Goal: Task Accomplishment & Management: Use online tool/utility

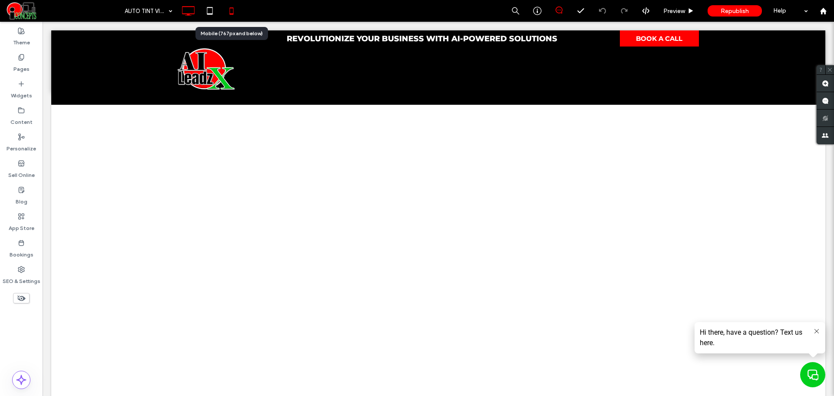
click at [232, 14] on use at bounding box center [231, 10] width 4 height 7
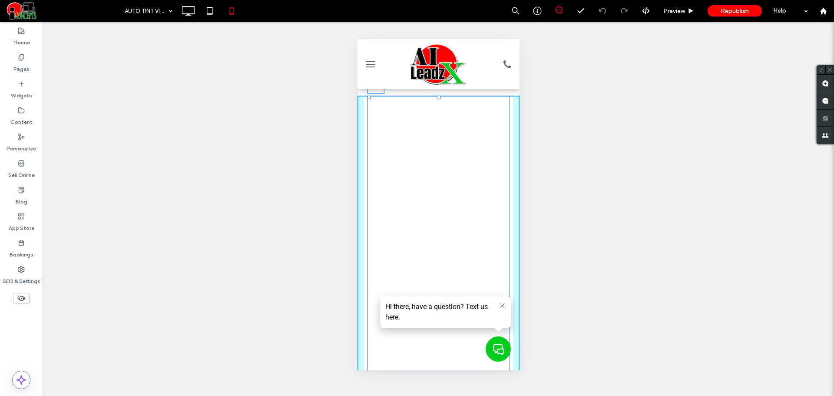
drag, startPoint x: 432, startPoint y: 98, endPoint x: 432, endPoint y: 122, distance: 23.9
click at [436, 99] on div at bounding box center [437, 97] width 3 height 3
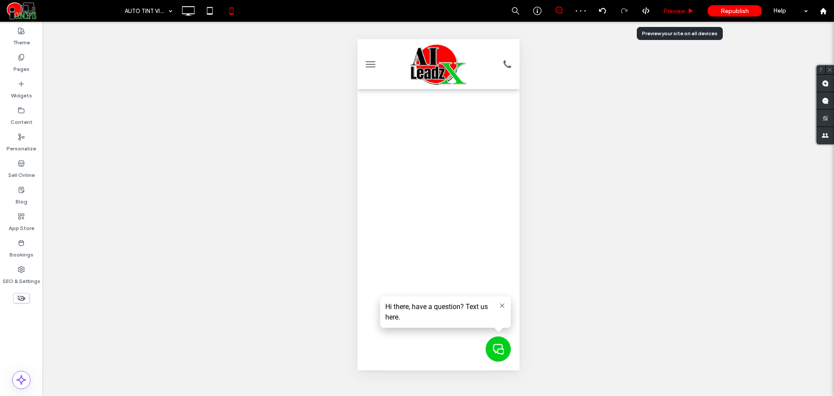
click at [670, 11] on span "Preview" at bounding box center [674, 10] width 22 height 7
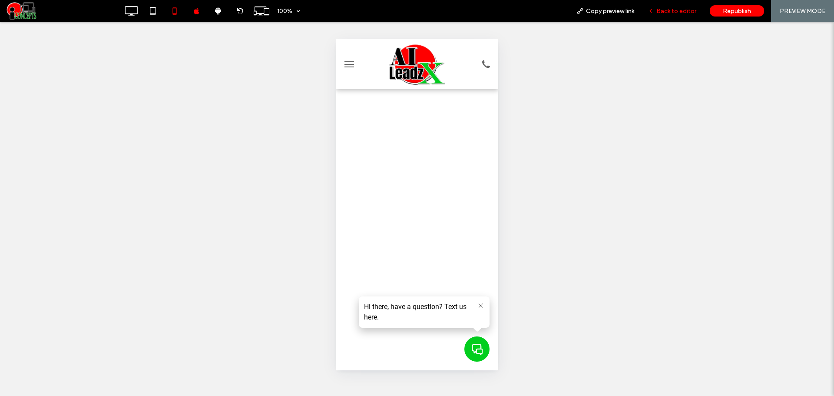
click at [665, 5] on div "Back to editor" at bounding box center [672, 11] width 62 height 22
click at [660, 5] on div "Back to editor" at bounding box center [672, 11] width 62 height 22
click at [664, 3] on div "Back to editor" at bounding box center [672, 11] width 62 height 22
click at [661, 8] on span "Back to editor" at bounding box center [676, 10] width 40 height 7
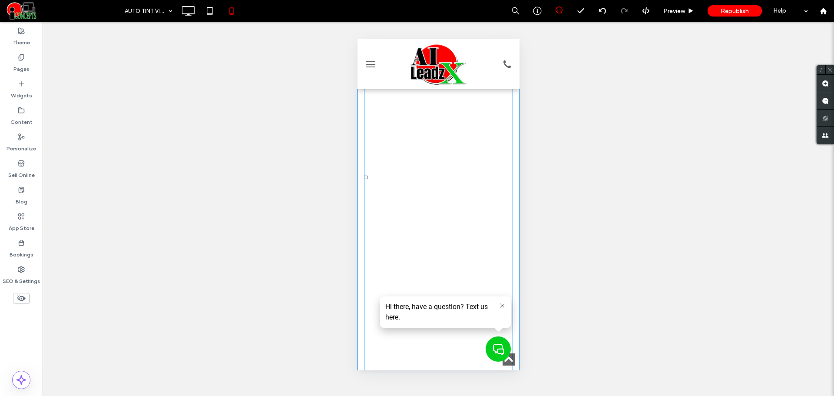
scroll to position [362, 0]
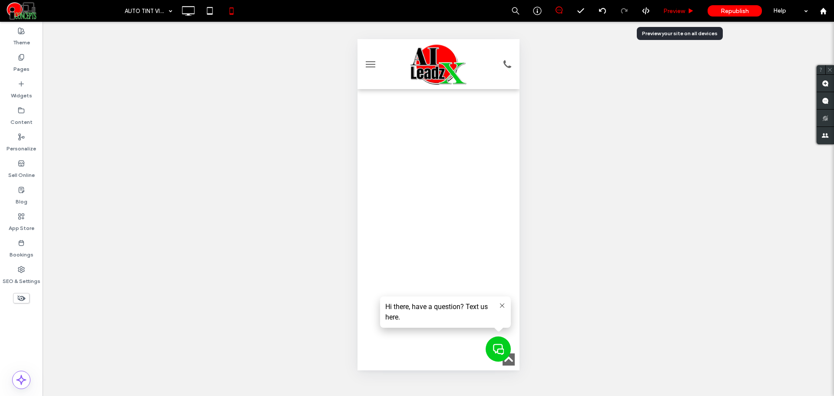
click at [683, 11] on span "Preview" at bounding box center [674, 10] width 22 height 7
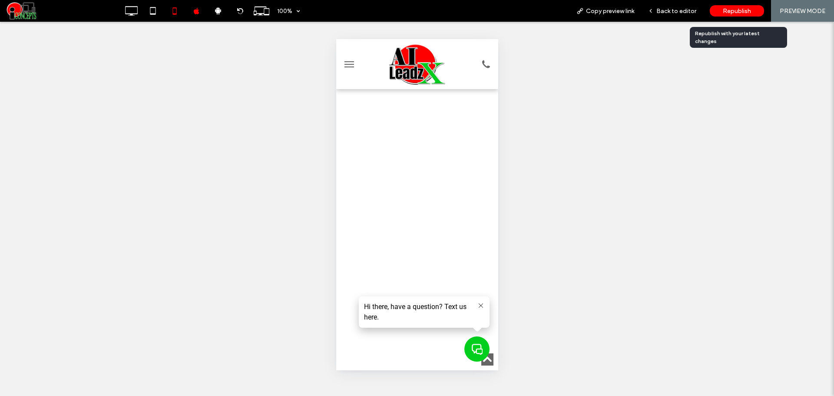
click at [733, 11] on span "Republish" at bounding box center [737, 10] width 28 height 7
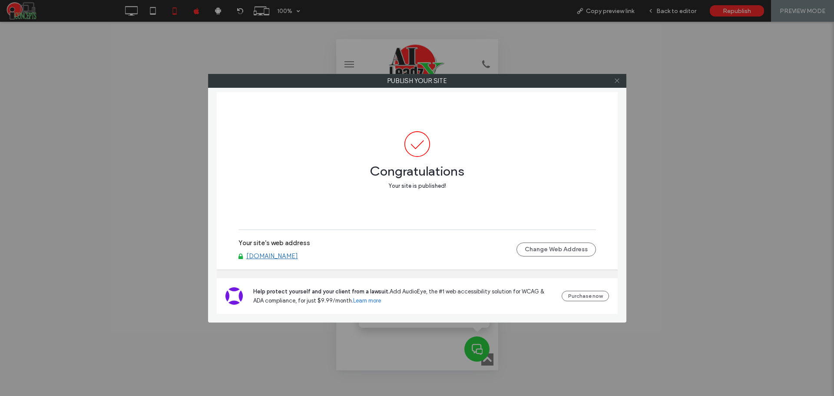
click at [617, 83] on icon at bounding box center [617, 80] width 7 height 7
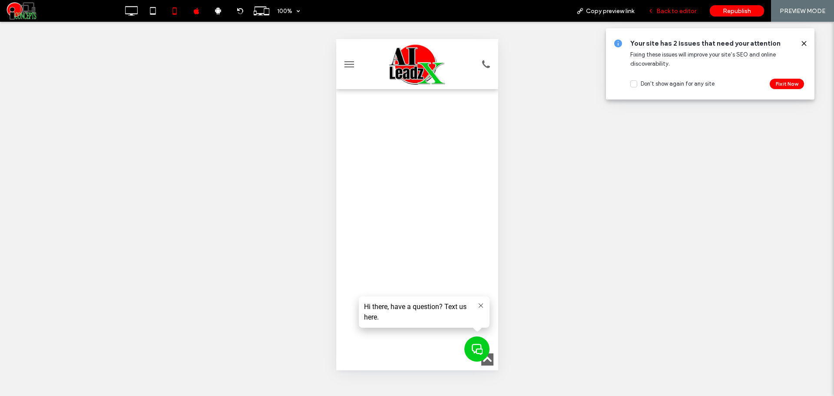
click at [661, 19] on div "Back to editor" at bounding box center [672, 11] width 62 height 22
click at [663, 16] on div "Back to editor" at bounding box center [672, 11] width 62 height 22
click at [663, 11] on span "Back to editor" at bounding box center [676, 10] width 40 height 7
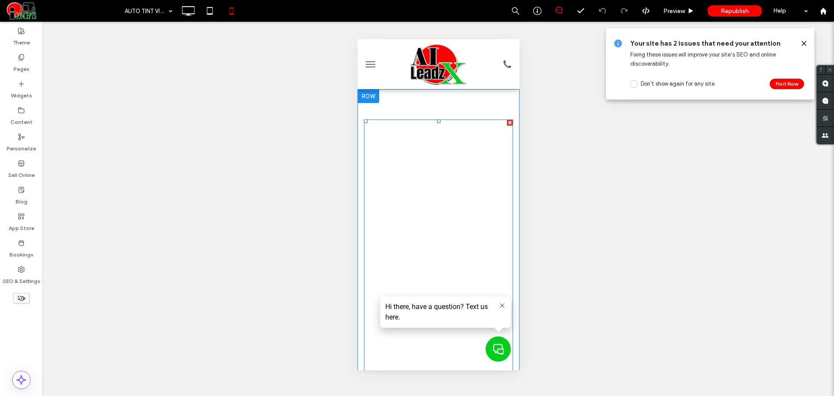
drag, startPoint x: 433, startPoint y: 118, endPoint x: 433, endPoint y: 130, distance: 12.2
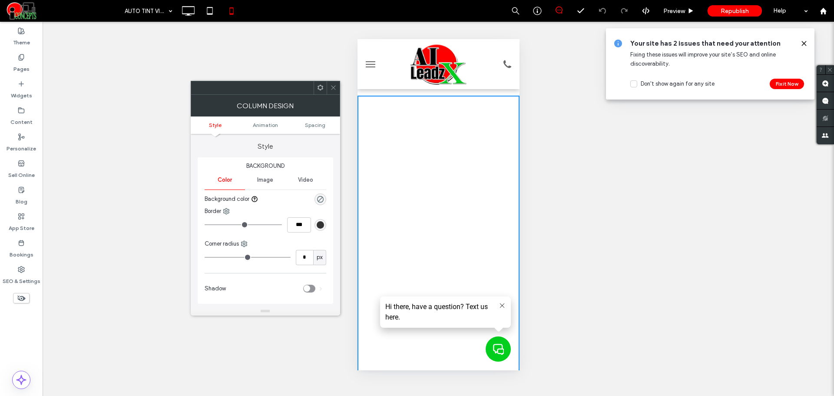
click at [333, 86] on icon at bounding box center [333, 87] width 7 height 7
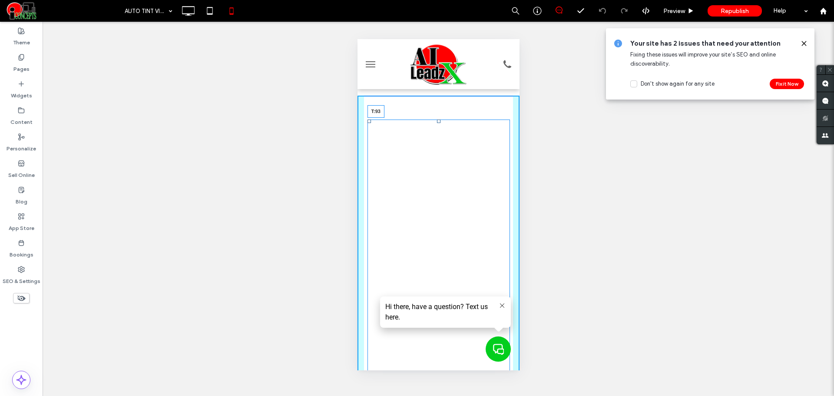
drag, startPoint x: 433, startPoint y: 119, endPoint x: 435, endPoint y: 136, distance: 16.6
click at [436, 123] on div at bounding box center [437, 120] width 3 height 3
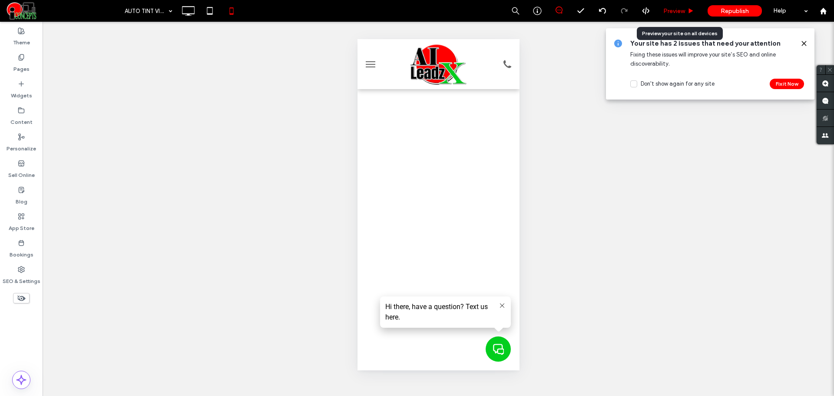
click at [677, 10] on span "Preview" at bounding box center [674, 10] width 22 height 7
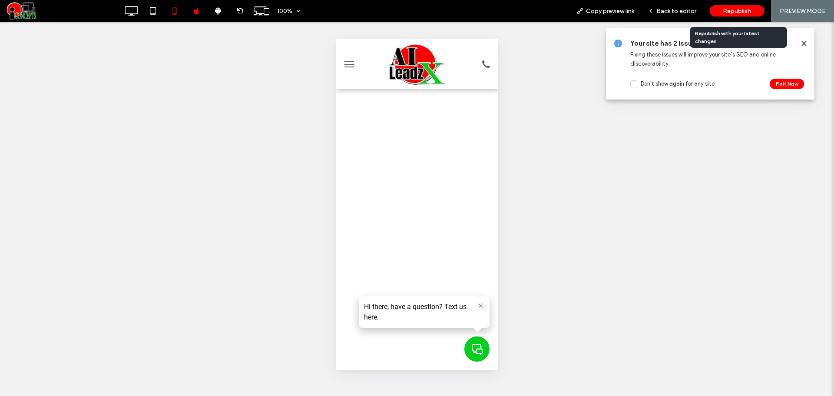
click at [728, 13] on span "Republish" at bounding box center [737, 10] width 28 height 7
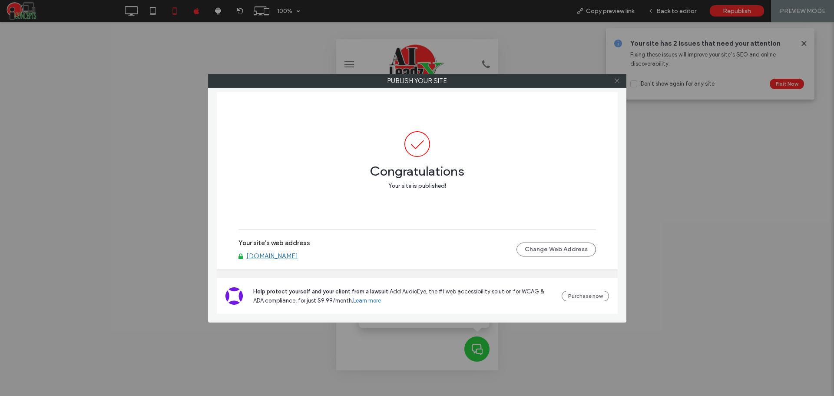
click at [617, 78] on icon at bounding box center [617, 80] width 7 height 7
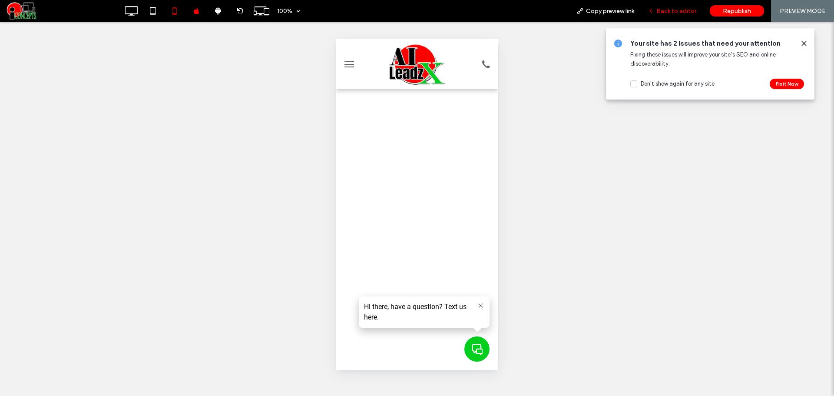
click at [672, 10] on span "Back to editor" at bounding box center [676, 10] width 40 height 7
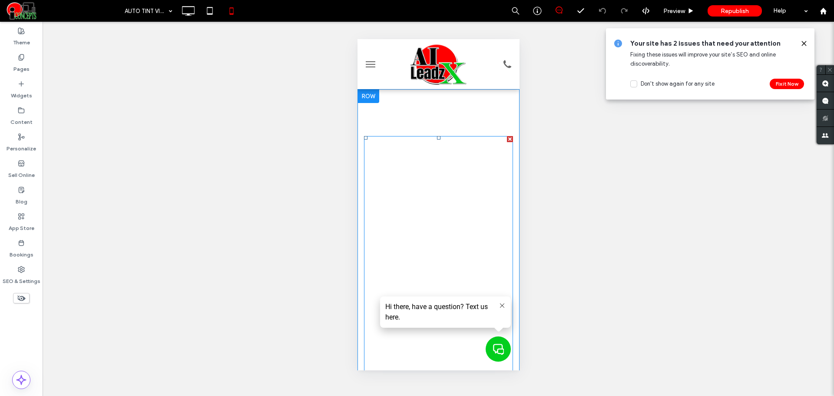
click at [436, 136] on div at bounding box center [437, 137] width 3 height 3
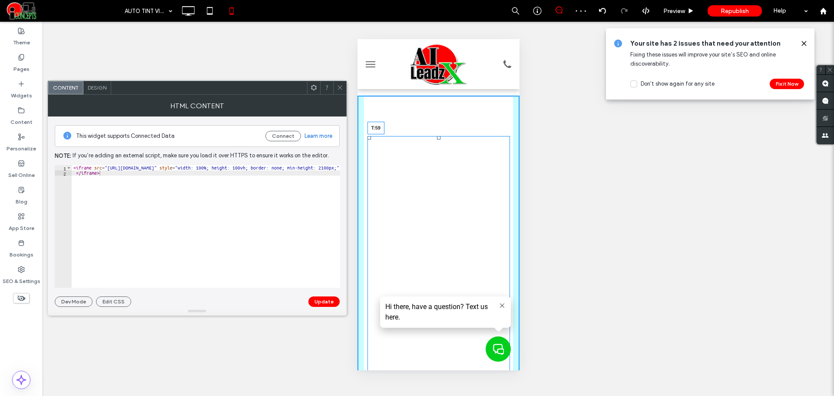
drag, startPoint x: 433, startPoint y: 137, endPoint x: 435, endPoint y: 122, distance: 14.8
click at [436, 136] on div at bounding box center [437, 137] width 3 height 3
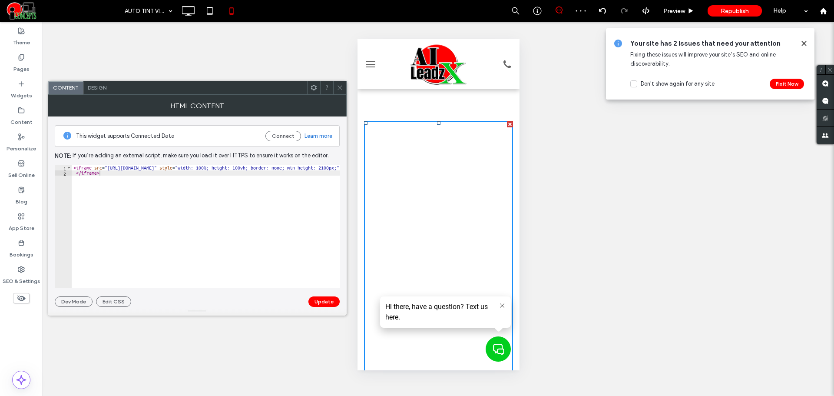
click at [340, 87] on icon at bounding box center [340, 87] width 7 height 7
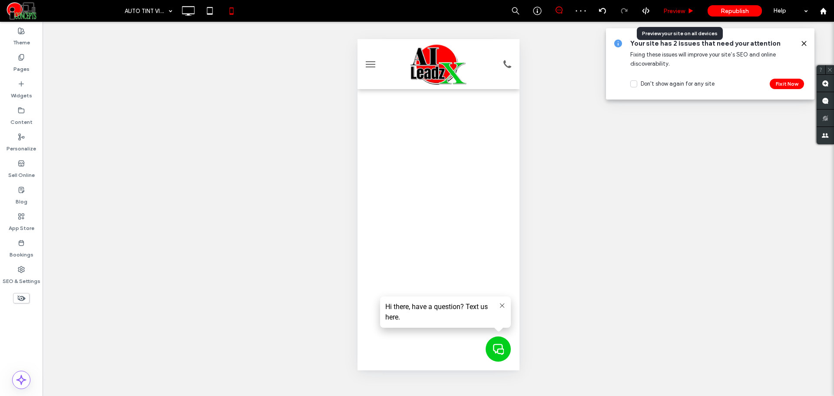
click at [683, 8] on span "Preview" at bounding box center [674, 10] width 22 height 7
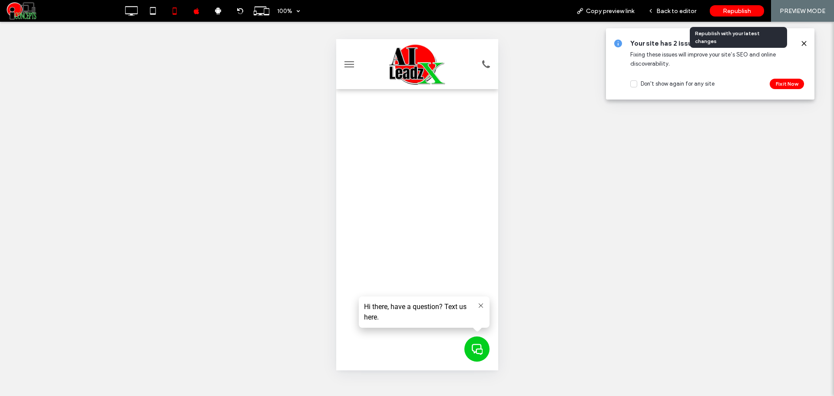
click at [725, 8] on span "Republish" at bounding box center [737, 10] width 28 height 7
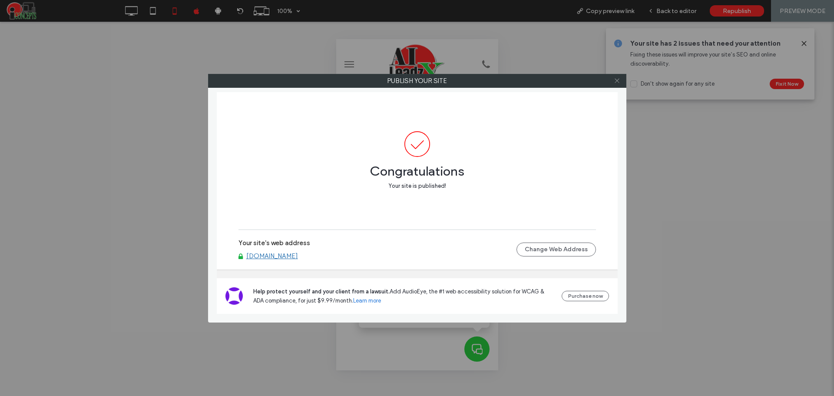
click at [619, 81] on icon at bounding box center [617, 80] width 7 height 7
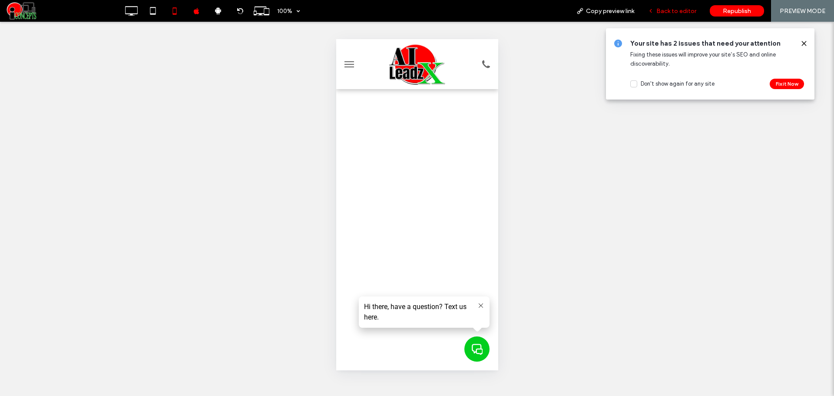
click at [666, 11] on span "Back to editor" at bounding box center [676, 10] width 40 height 7
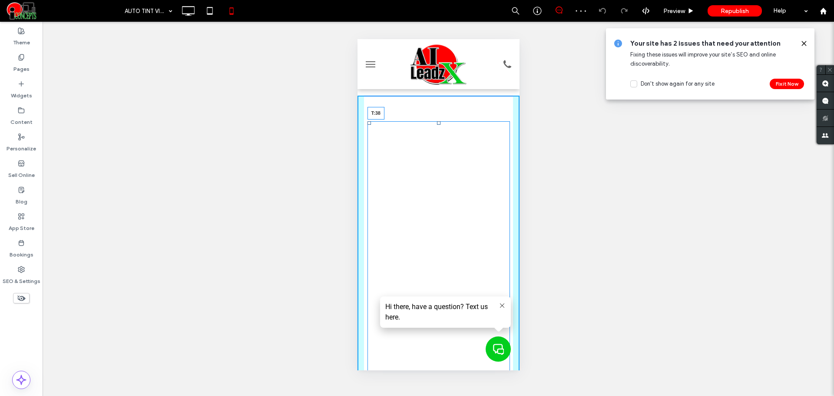
drag, startPoint x: 435, startPoint y: 124, endPoint x: 438, endPoint y: 115, distance: 9.6
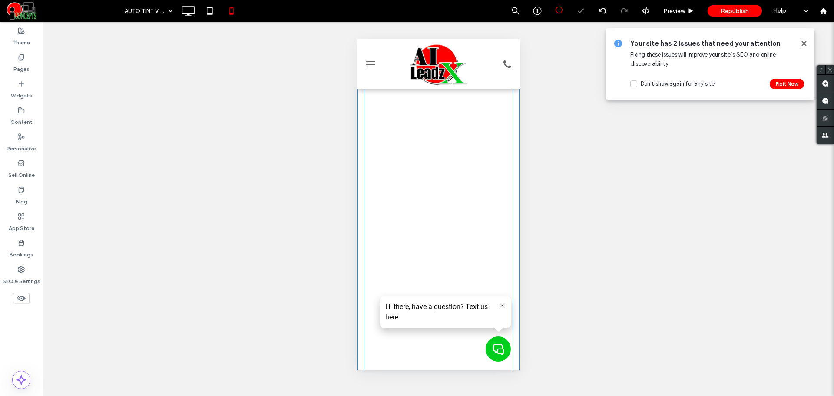
scroll to position [145, 0]
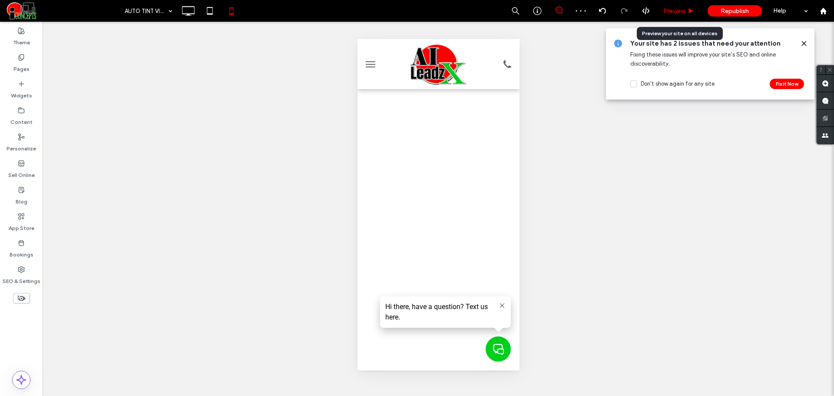
click at [678, 13] on span "Preview" at bounding box center [674, 10] width 22 height 7
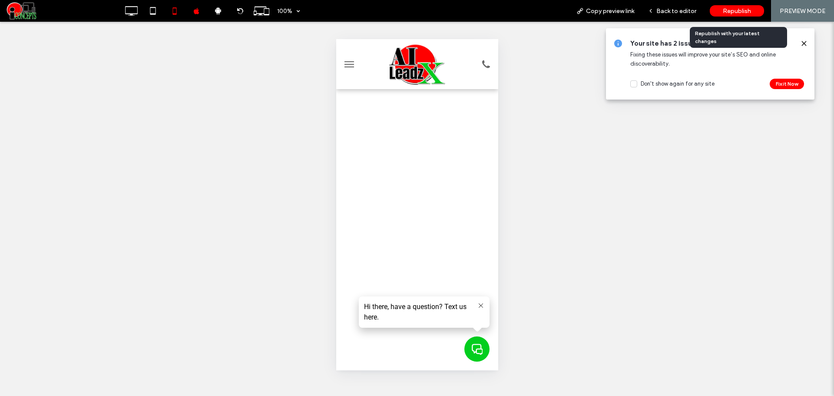
click at [725, 8] on span "Republish" at bounding box center [737, 10] width 28 height 7
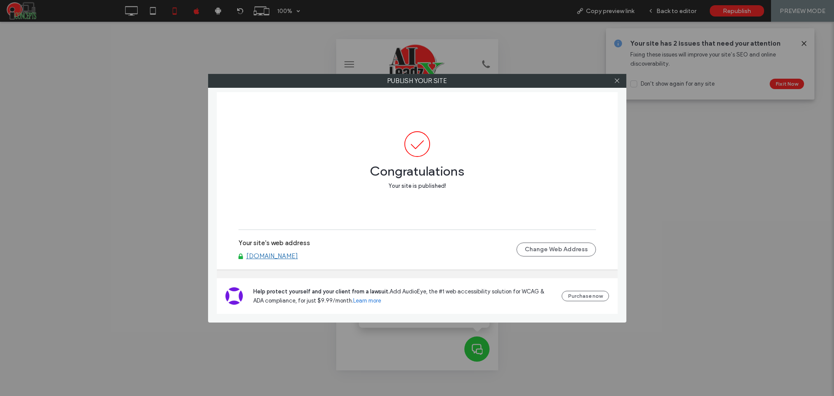
click at [292, 254] on link "[DOMAIN_NAME]" at bounding box center [272, 256] width 52 height 8
click at [617, 83] on icon at bounding box center [617, 80] width 7 height 7
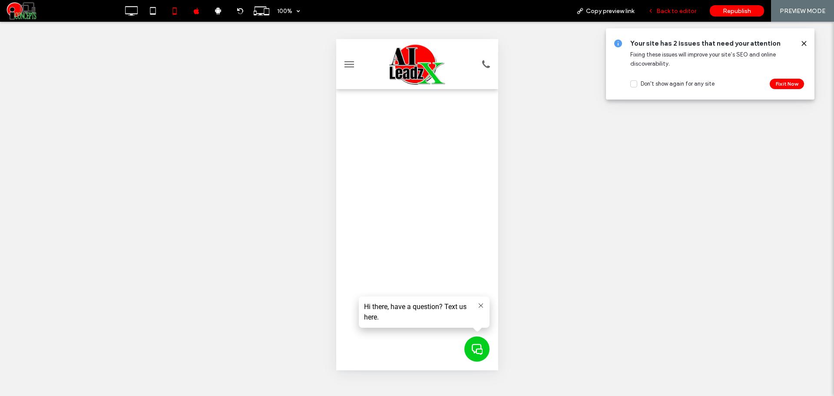
click at [666, 10] on span "Back to editor" at bounding box center [676, 10] width 40 height 7
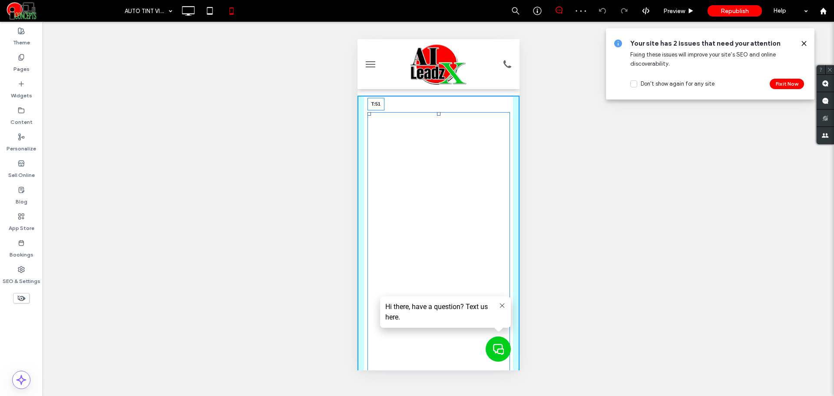
drag, startPoint x: 433, startPoint y: 113, endPoint x: 786, endPoint y: 158, distance: 355.4
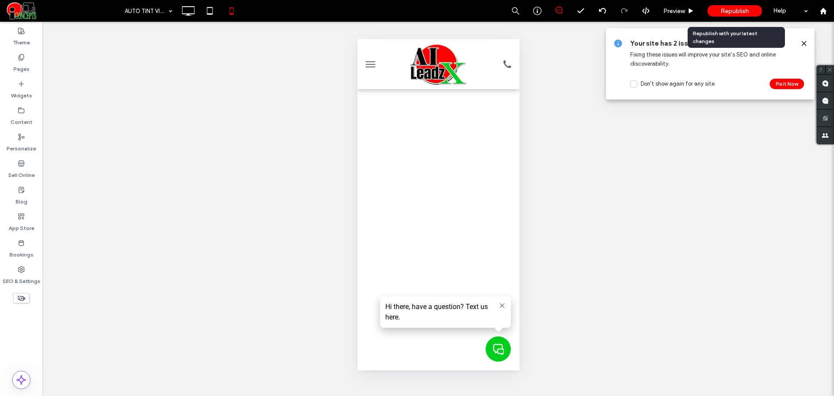
click at [728, 7] on div "Republish" at bounding box center [734, 10] width 54 height 11
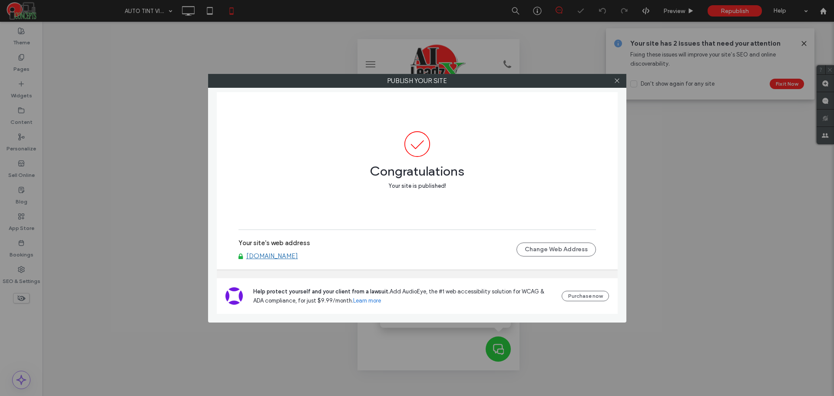
click at [260, 261] on div "Your site's web address [DOMAIN_NAME] Change Web Address" at bounding box center [416, 249] width 357 height 28
click at [259, 256] on link "[DOMAIN_NAME]" at bounding box center [272, 256] width 52 height 8
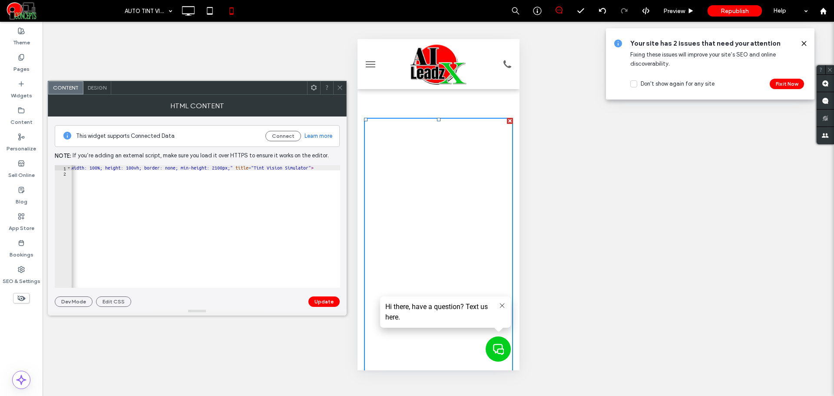
scroll to position [0, 109]
click at [341, 86] on icon at bounding box center [340, 87] width 7 height 7
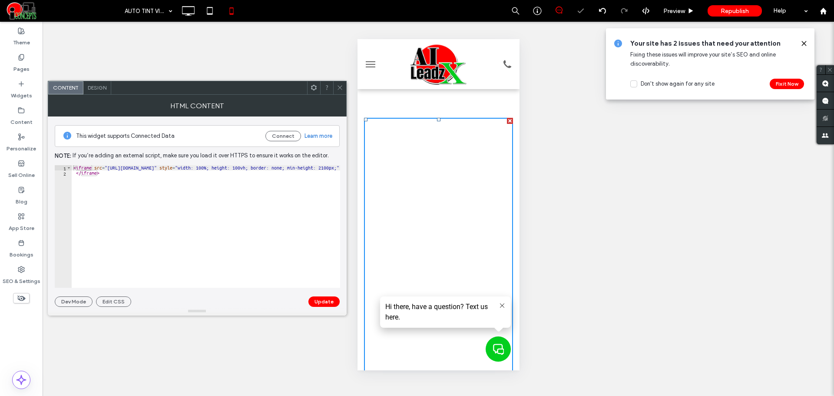
click at [96, 89] on span "Design" at bounding box center [97, 87] width 19 height 7
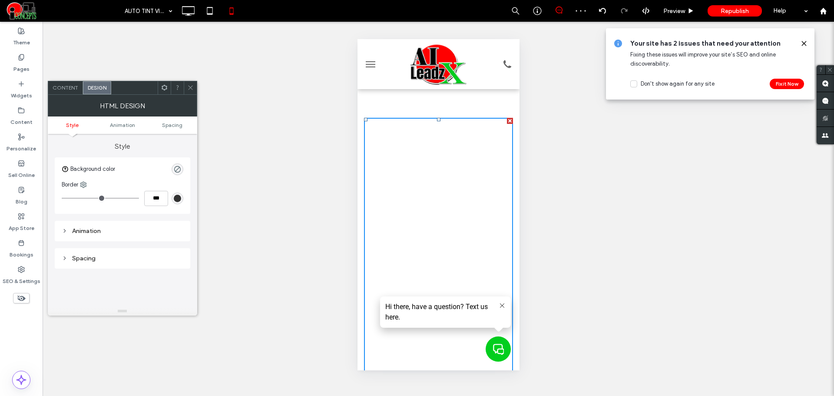
click at [177, 128] on ul "Style Animation Spacing" at bounding box center [122, 124] width 149 height 17
click at [175, 125] on span "Spacing" at bounding box center [172, 125] width 20 height 7
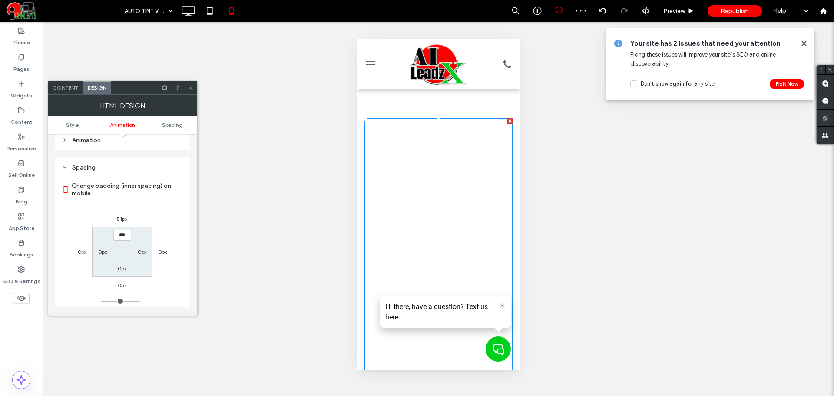
scroll to position [107, 0]
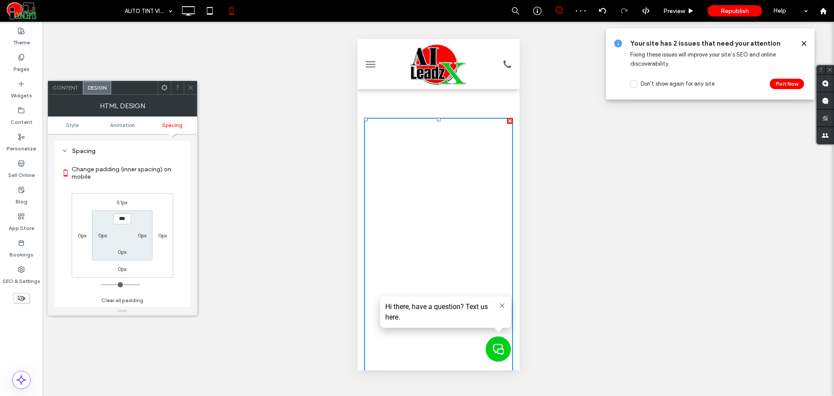
click at [124, 201] on label "51px" at bounding box center [122, 202] width 10 height 7
type input "**"
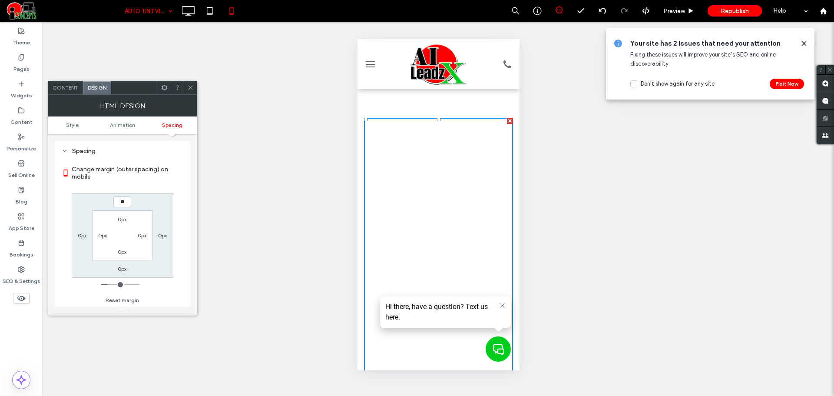
type input "**"
type input "****"
click at [193, 87] on icon at bounding box center [190, 87] width 7 height 7
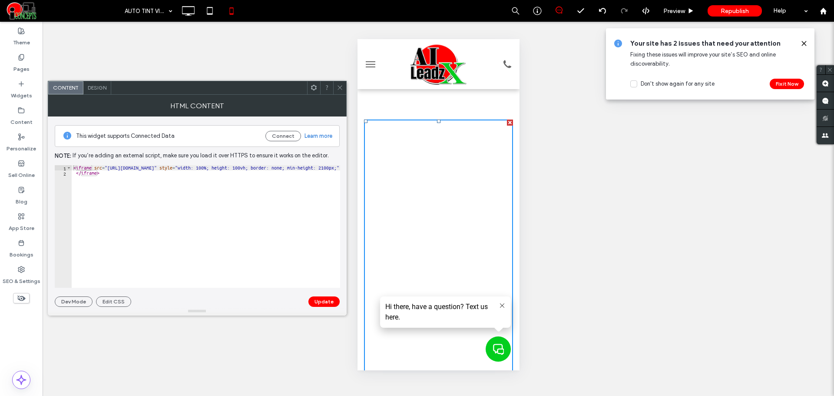
type textarea "**********"
click at [198, 169] on div "< iframe src = "[URL][DOMAIN_NAME]" style = "width: 100%; height: 100vh; border…" at bounding box center [269, 231] width 394 height 133
click at [317, 306] on button "Update" at bounding box center [323, 301] width 31 height 10
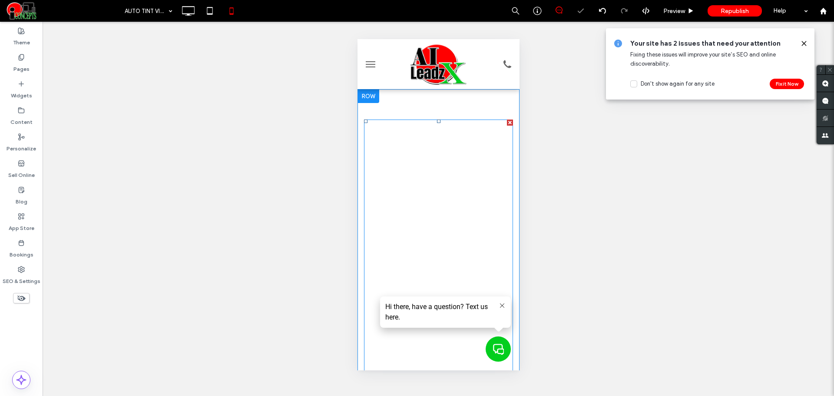
scroll to position [0, 0]
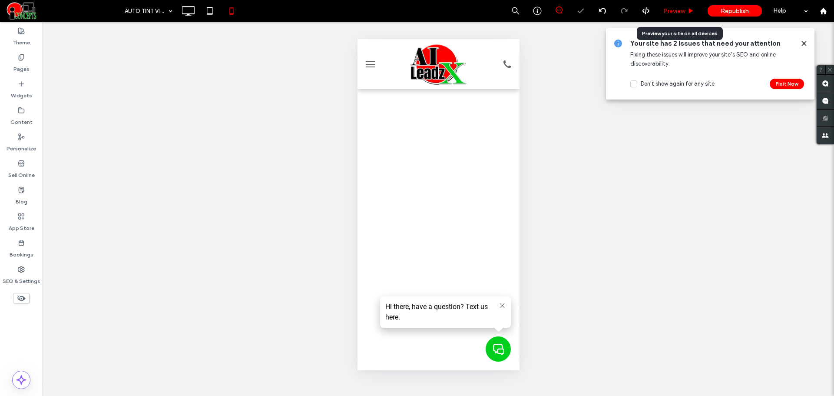
click at [675, 5] on div "Preview" at bounding box center [679, 11] width 44 height 22
click at [673, 7] on div "Preview" at bounding box center [679, 11] width 44 height 22
click at [670, 13] on span "Preview" at bounding box center [674, 10] width 22 height 7
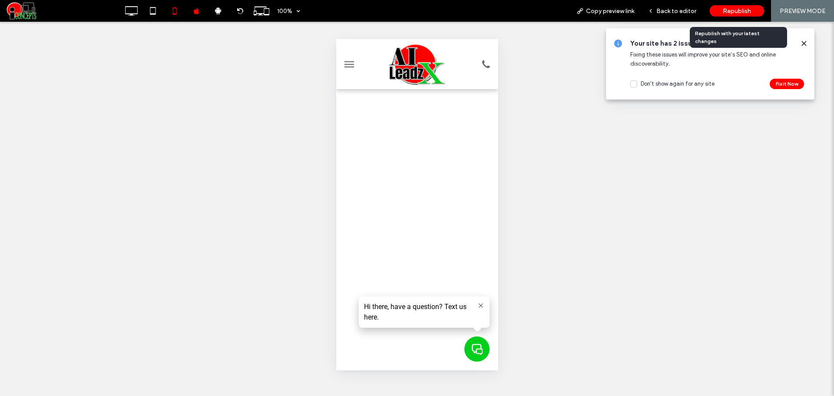
click at [722, 10] on div "Republish" at bounding box center [737, 10] width 54 height 11
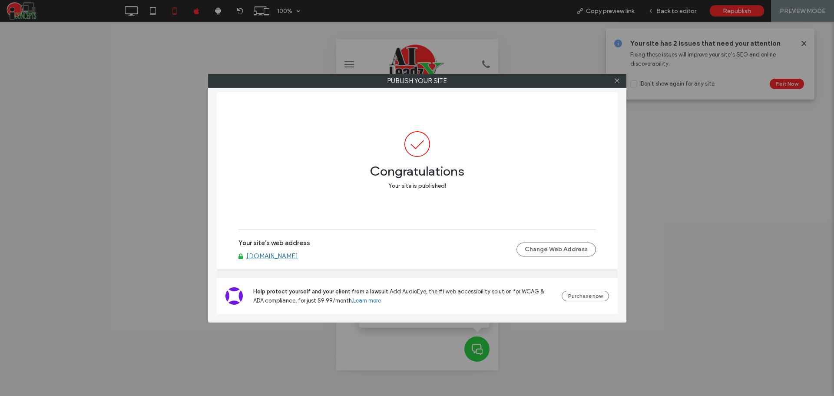
click at [546, 188] on div "Congratulations Your site is published!" at bounding box center [416, 173] width 357 height 33
click at [281, 254] on link "[DOMAIN_NAME]" at bounding box center [272, 256] width 52 height 8
